Goal: Task Accomplishment & Management: Use online tool/utility

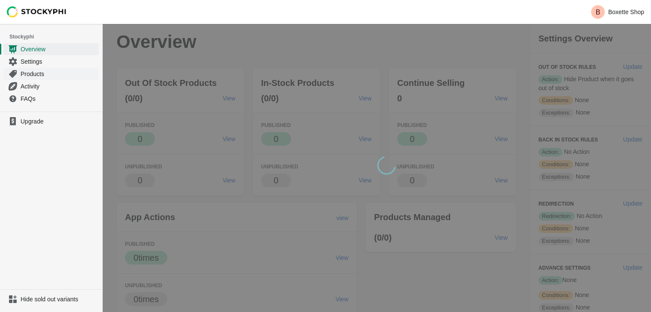
scroll to position [85, 0]
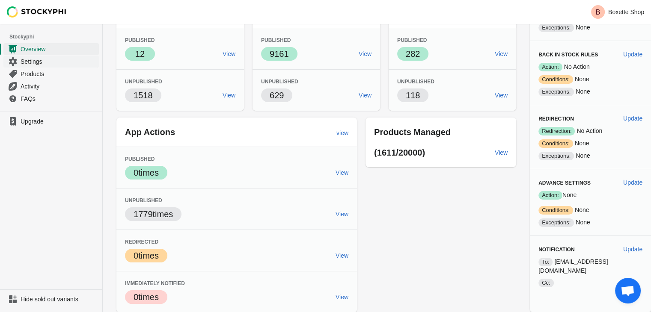
click at [46, 63] on span "Settings" at bounding box center [59, 61] width 77 height 9
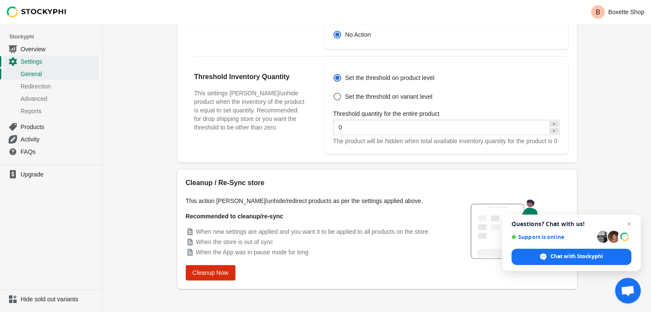
scroll to position [312, 0]
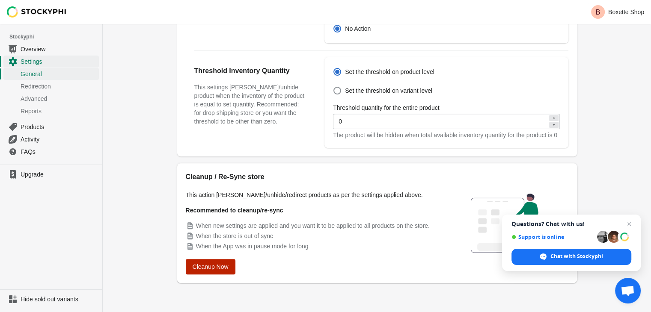
click at [227, 264] on span "Cleanup Now" at bounding box center [211, 267] width 36 height 7
